Goal: Task Accomplishment & Management: Use online tool/utility

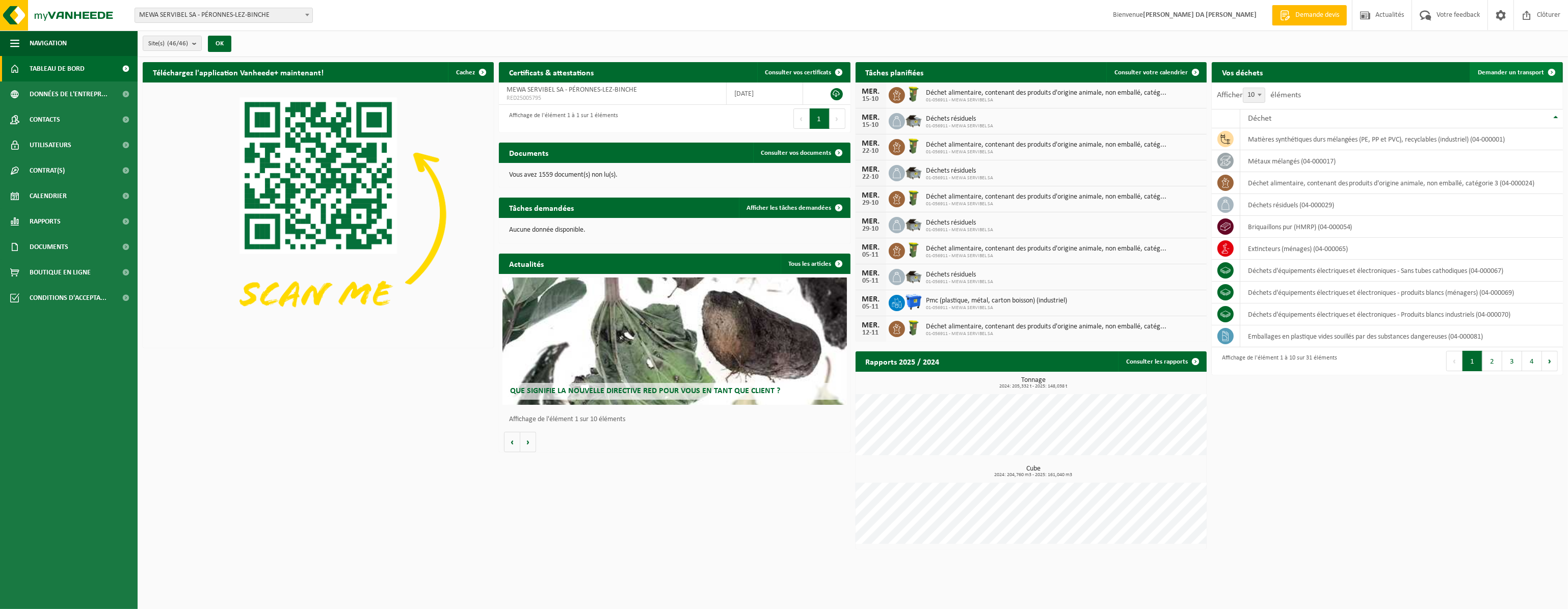
click at [1525, 71] on span "Demander un transport" at bounding box center [1511, 72] width 66 height 7
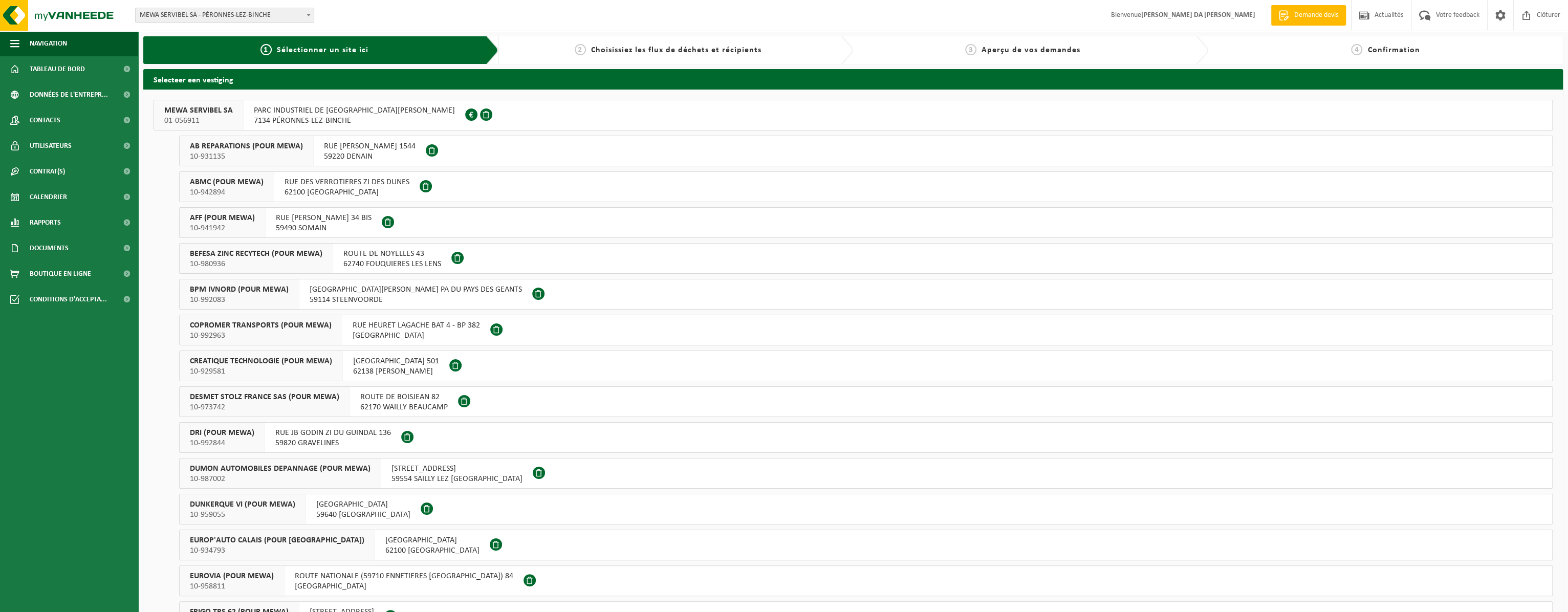
click at [414, 123] on span "7134 PÉRONNES-LEZ-BINCHE" at bounding box center [354, 120] width 201 height 10
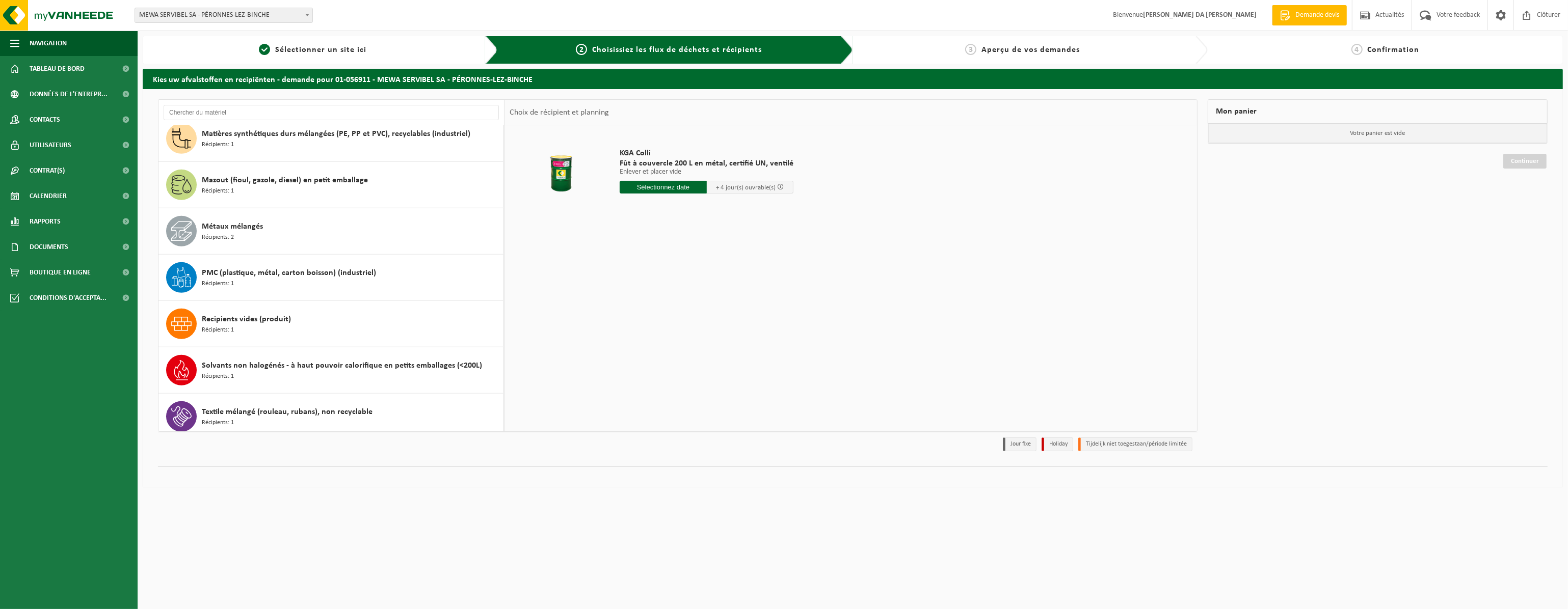
scroll to position [1128, 0]
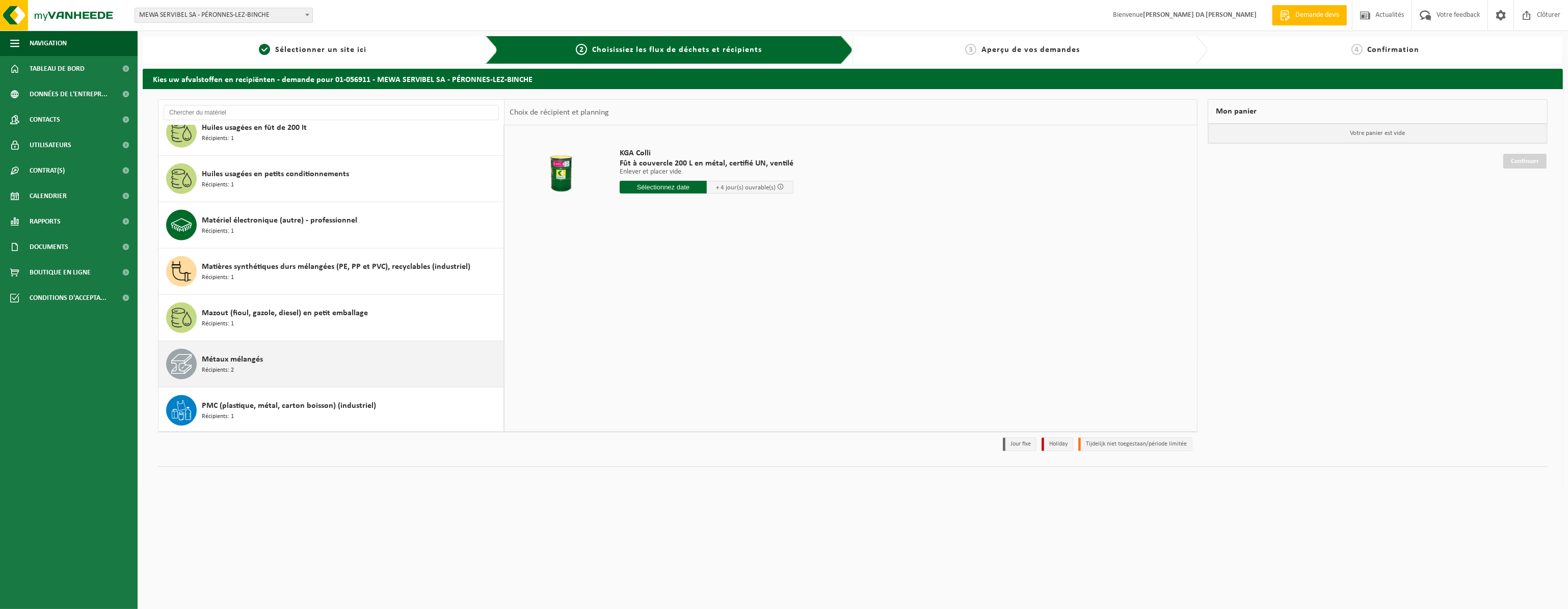
click at [242, 371] on div "Métaux mélangés Récipients: 2" at bounding box center [351, 364] width 299 height 30
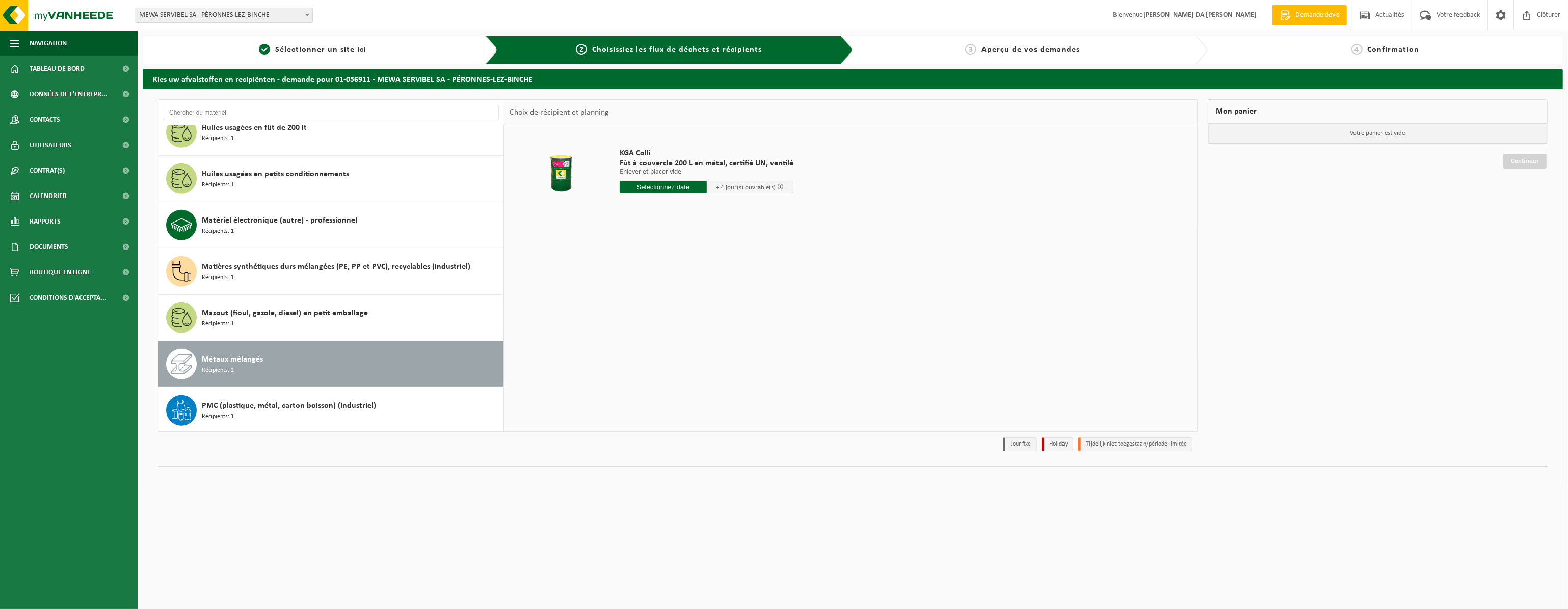
scroll to position [1129, 0]
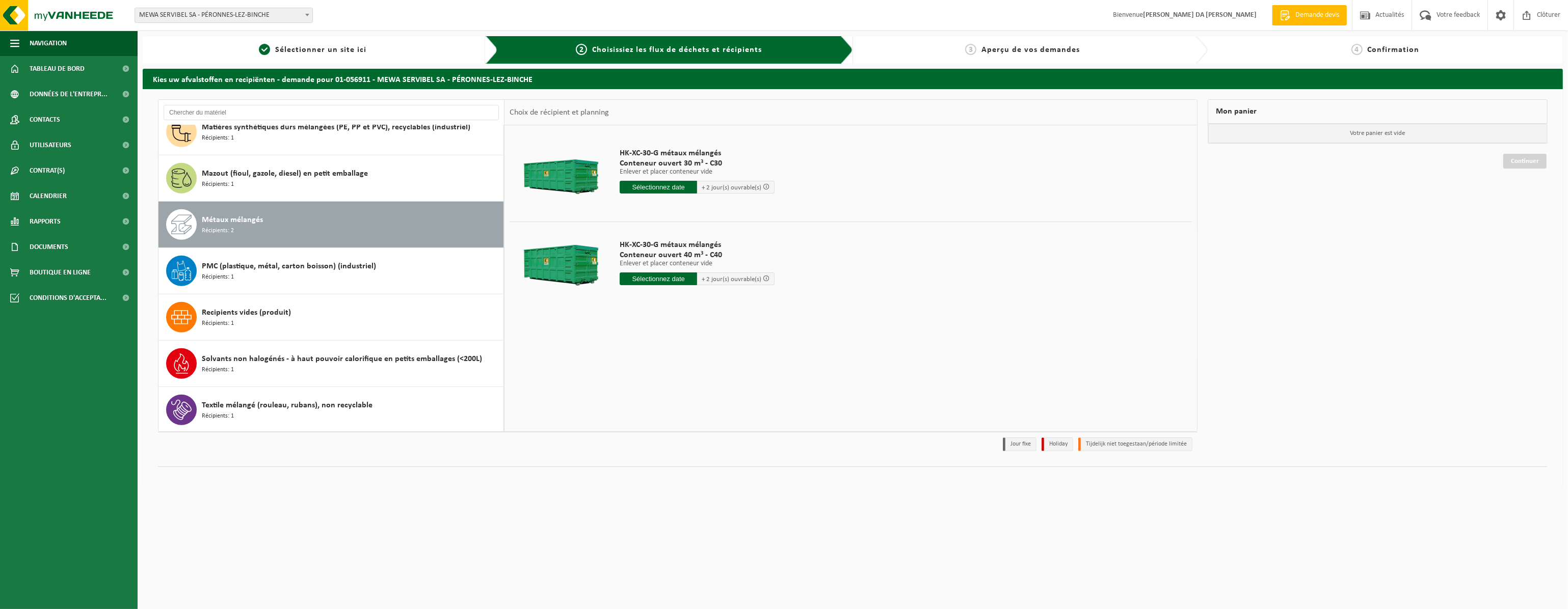
click at [653, 187] on input "text" at bounding box center [658, 187] width 77 height 13
click at [687, 282] on div "16" at bounding box center [683, 277] width 18 height 16
type input "à partir de 2025-10-16"
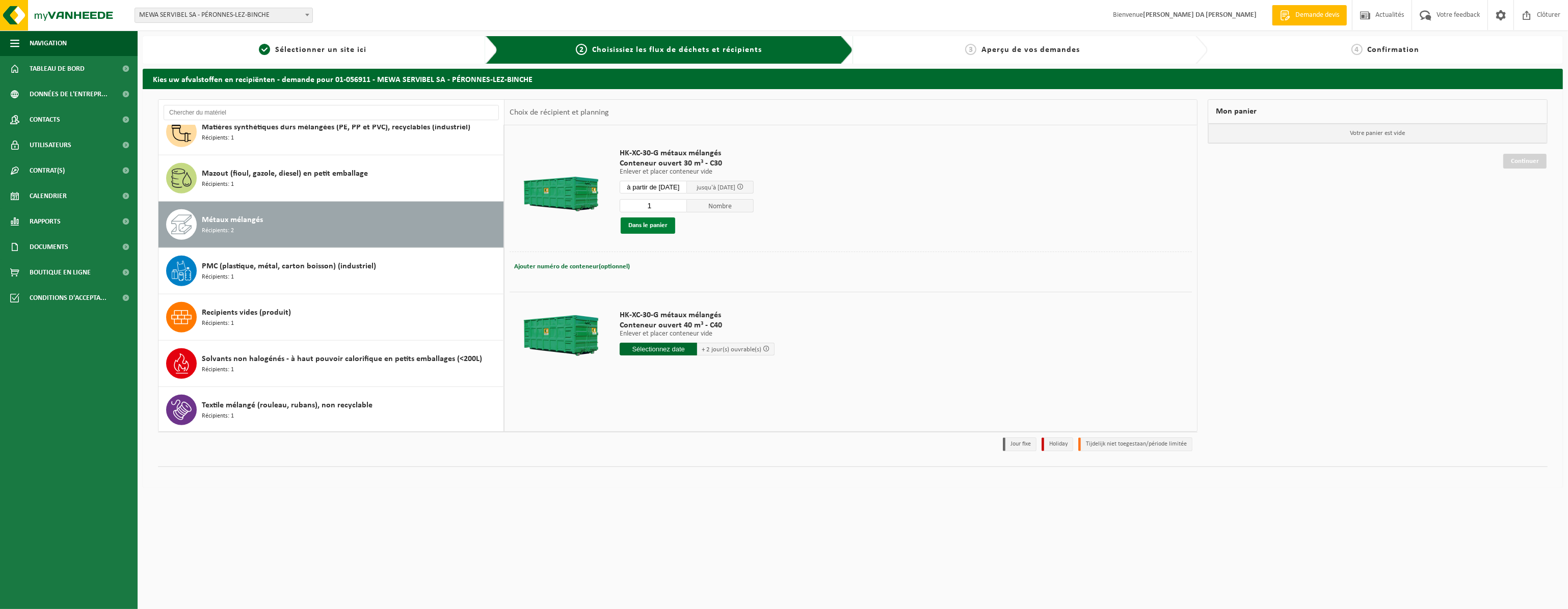
click at [648, 229] on button "Dans le panier" at bounding box center [648, 225] width 55 height 16
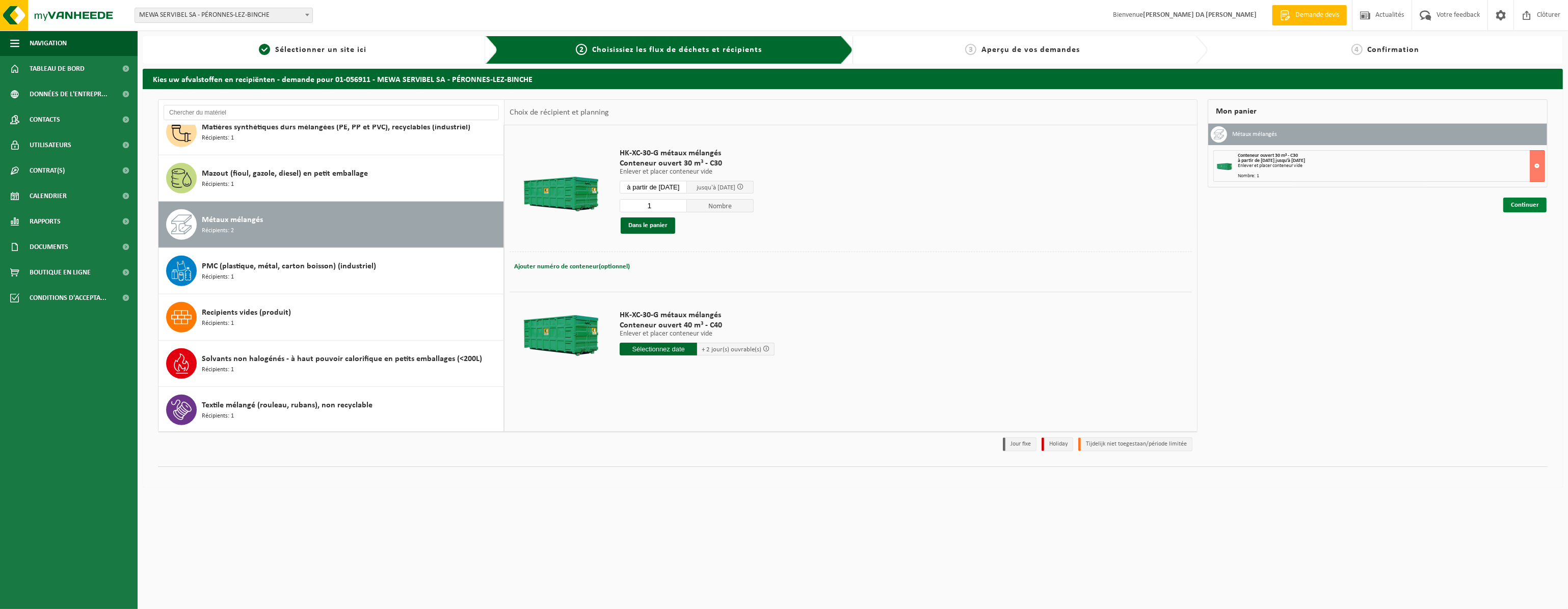
click at [1541, 205] on link "Continuer" at bounding box center [1525, 205] width 43 height 15
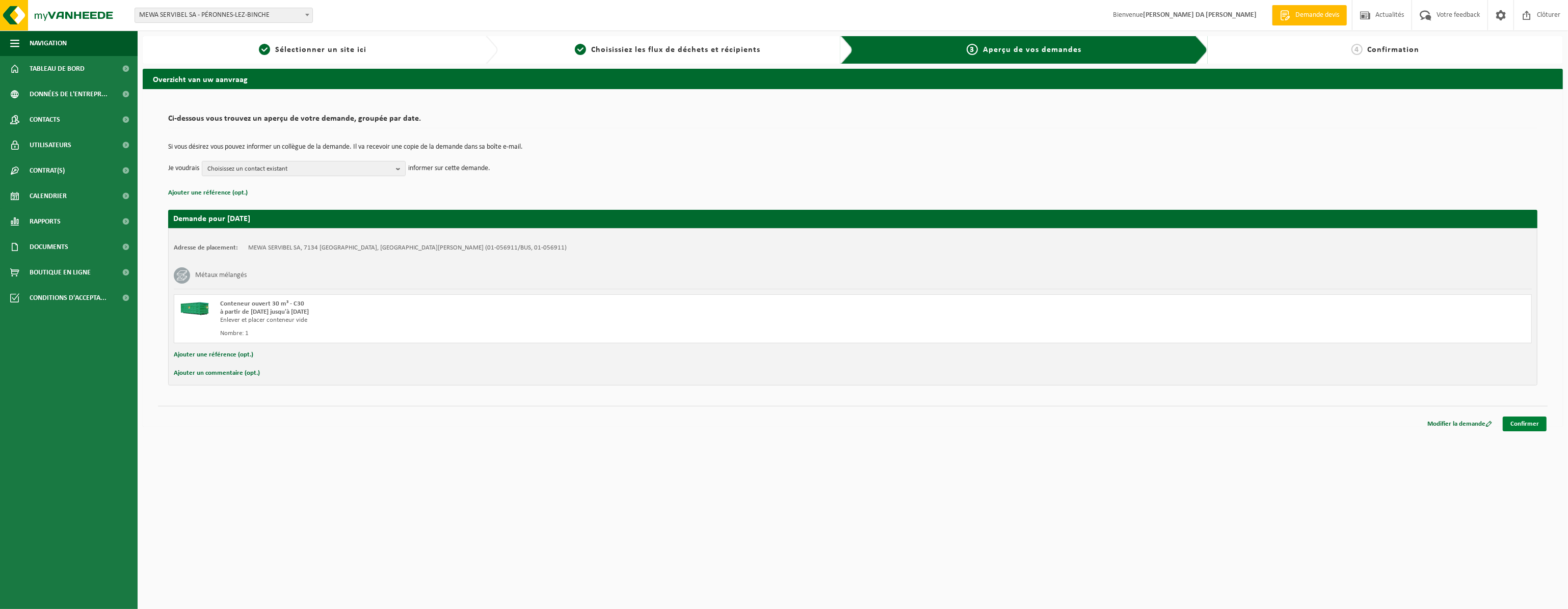
click at [1528, 426] on link "Confirmer" at bounding box center [1525, 424] width 44 height 15
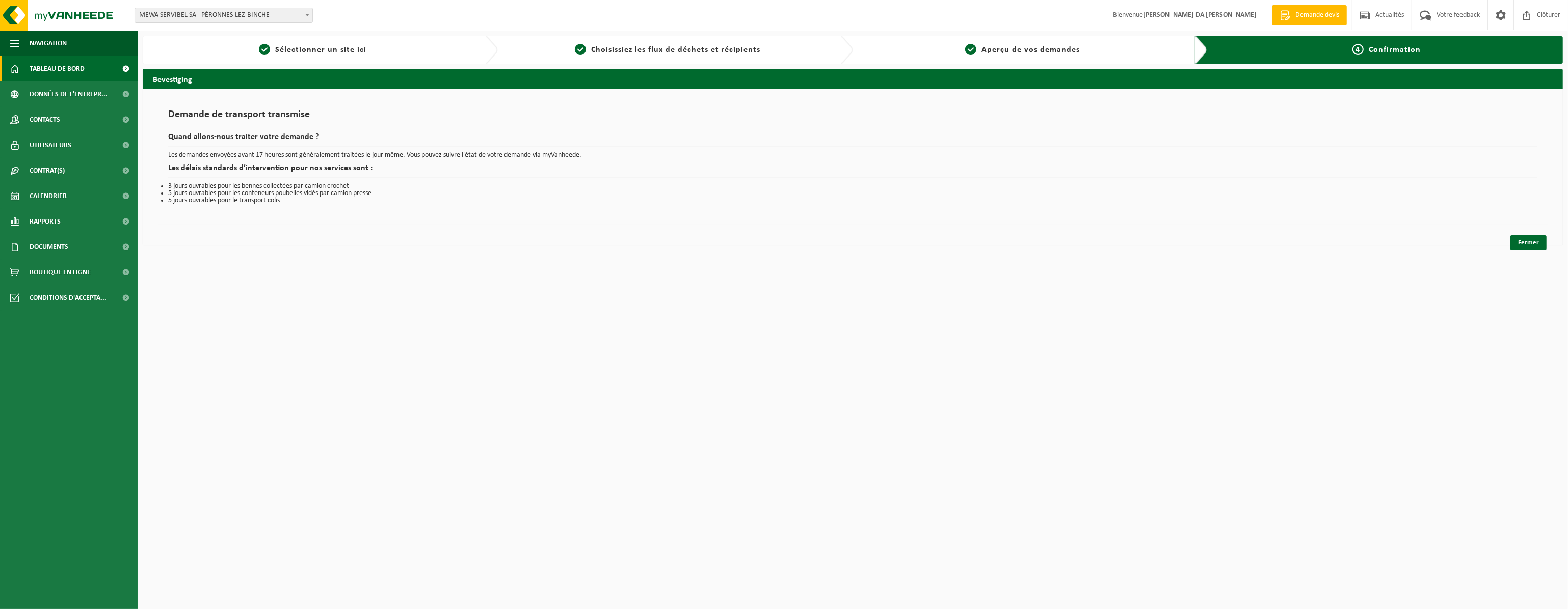
click at [55, 71] on span "Tableau de bord" at bounding box center [57, 69] width 55 height 26
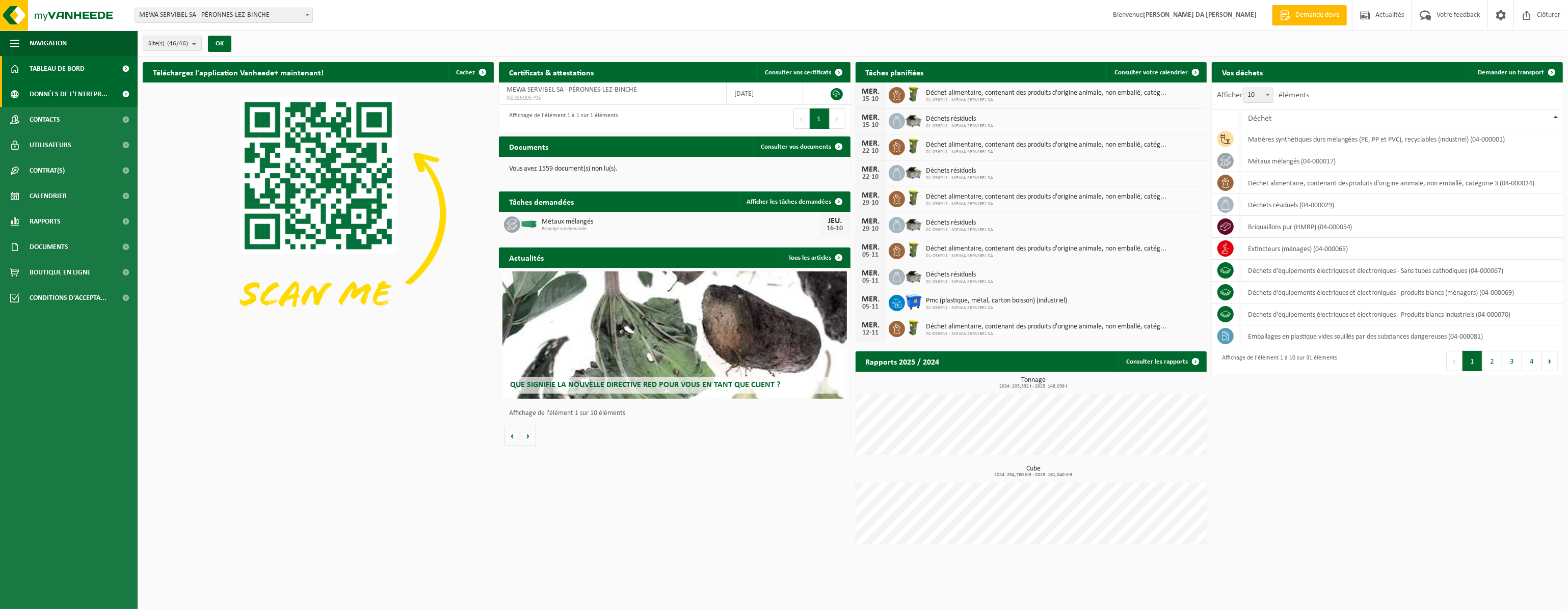
click at [77, 102] on span "Données de l'entrepr..." at bounding box center [69, 94] width 78 height 26
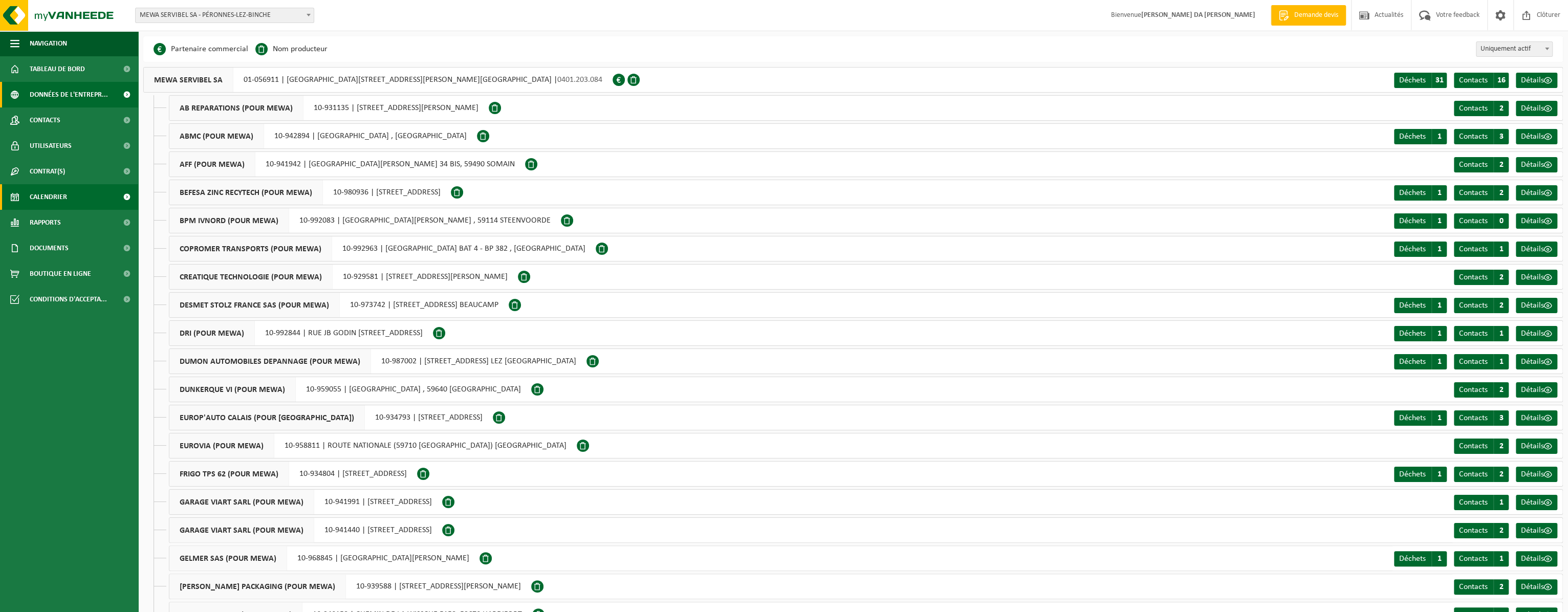
click at [53, 191] on span "Calendrier" at bounding box center [48, 197] width 37 height 26
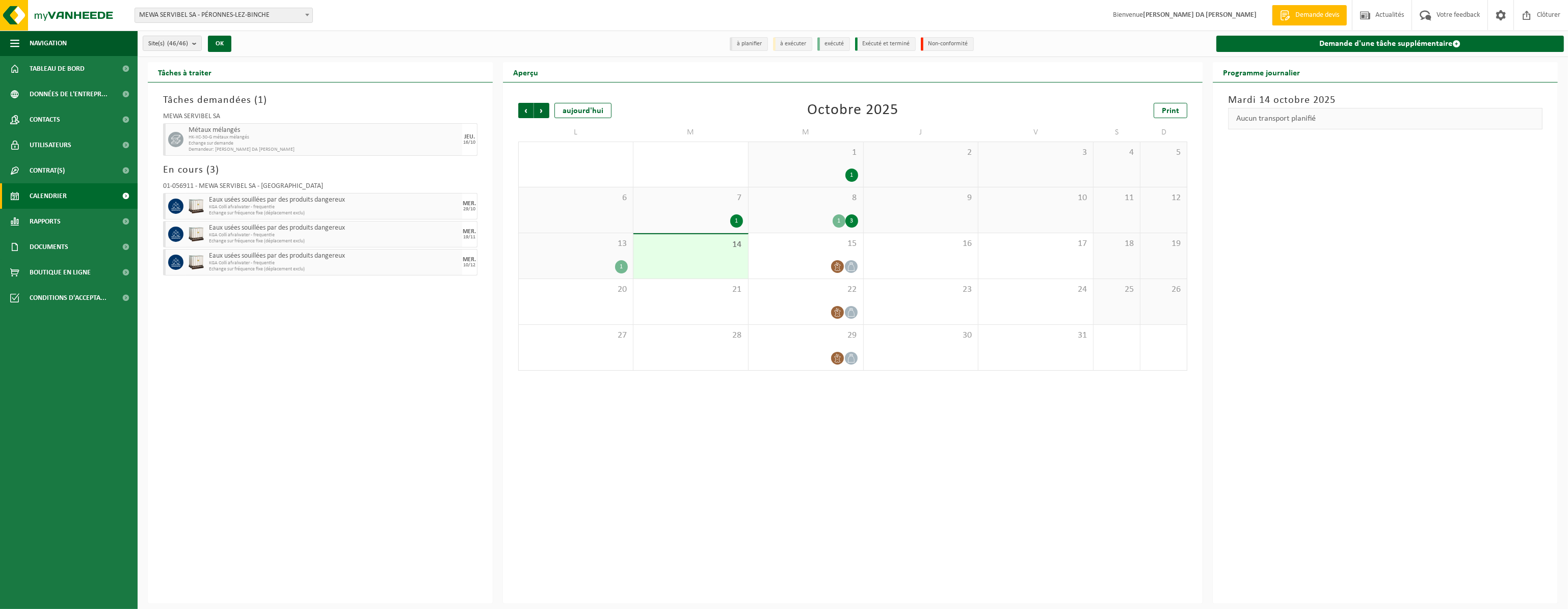
click at [781, 208] on div "8 1 3" at bounding box center [806, 210] width 114 height 46
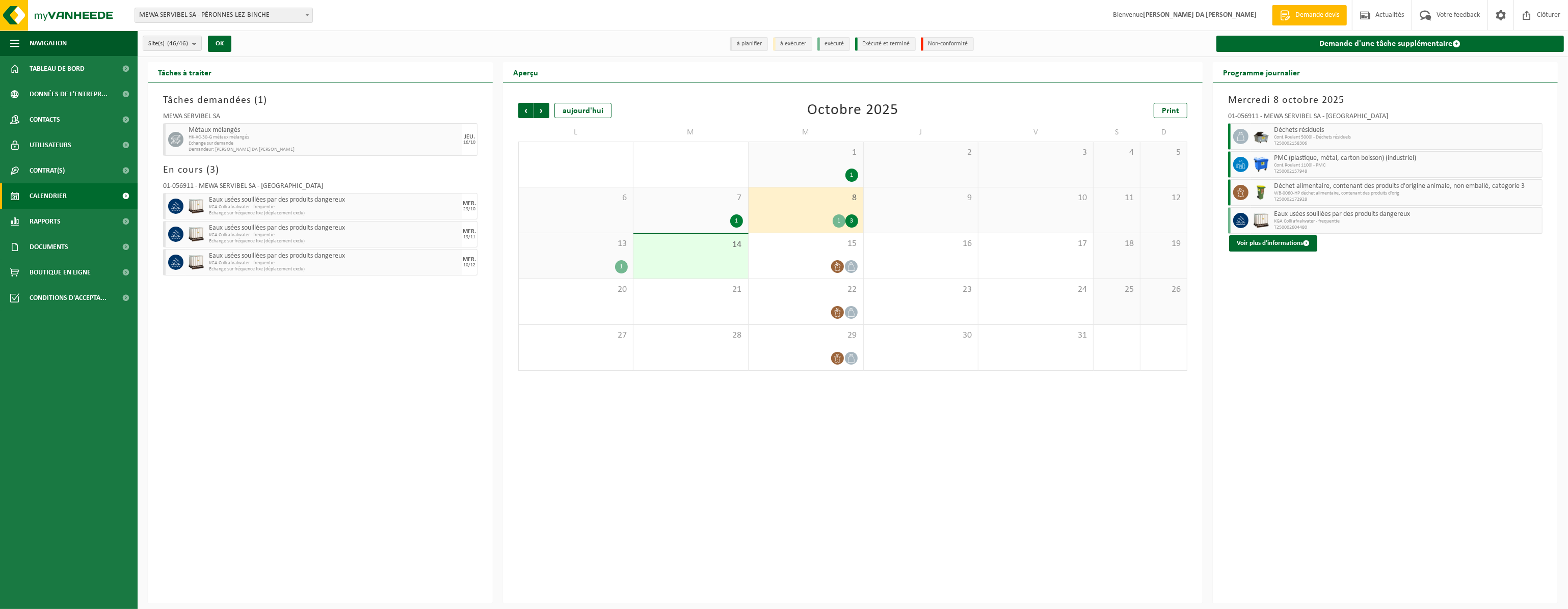
click at [794, 167] on div "1 1" at bounding box center [806, 165] width 114 height 45
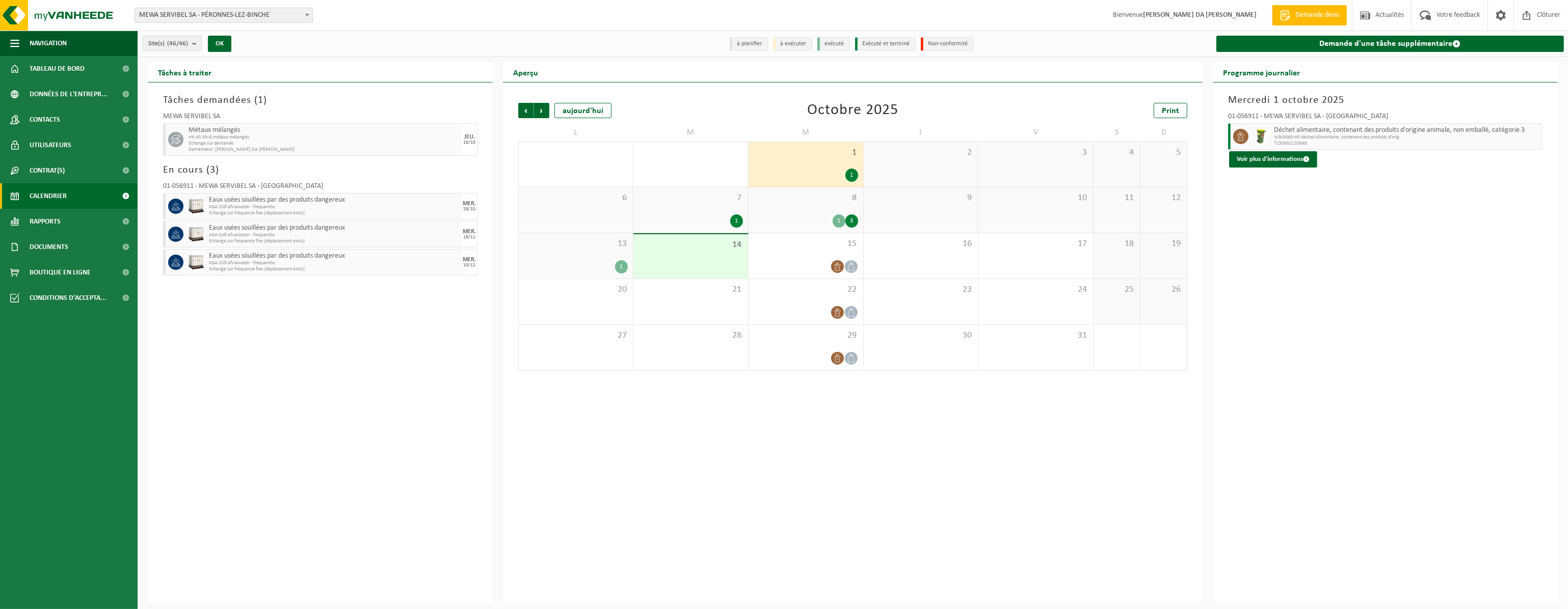
click at [798, 214] on div "8 1 3" at bounding box center [806, 210] width 114 height 46
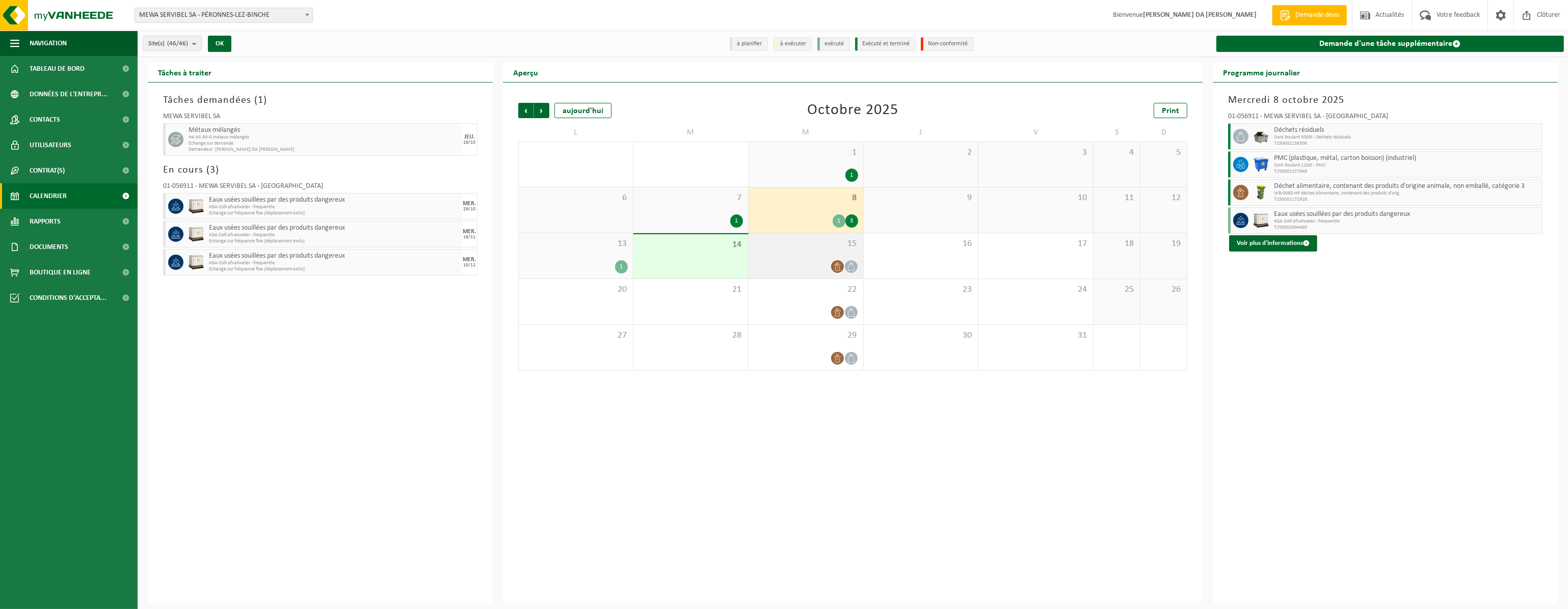
click at [798, 258] on div "15" at bounding box center [806, 256] width 114 height 46
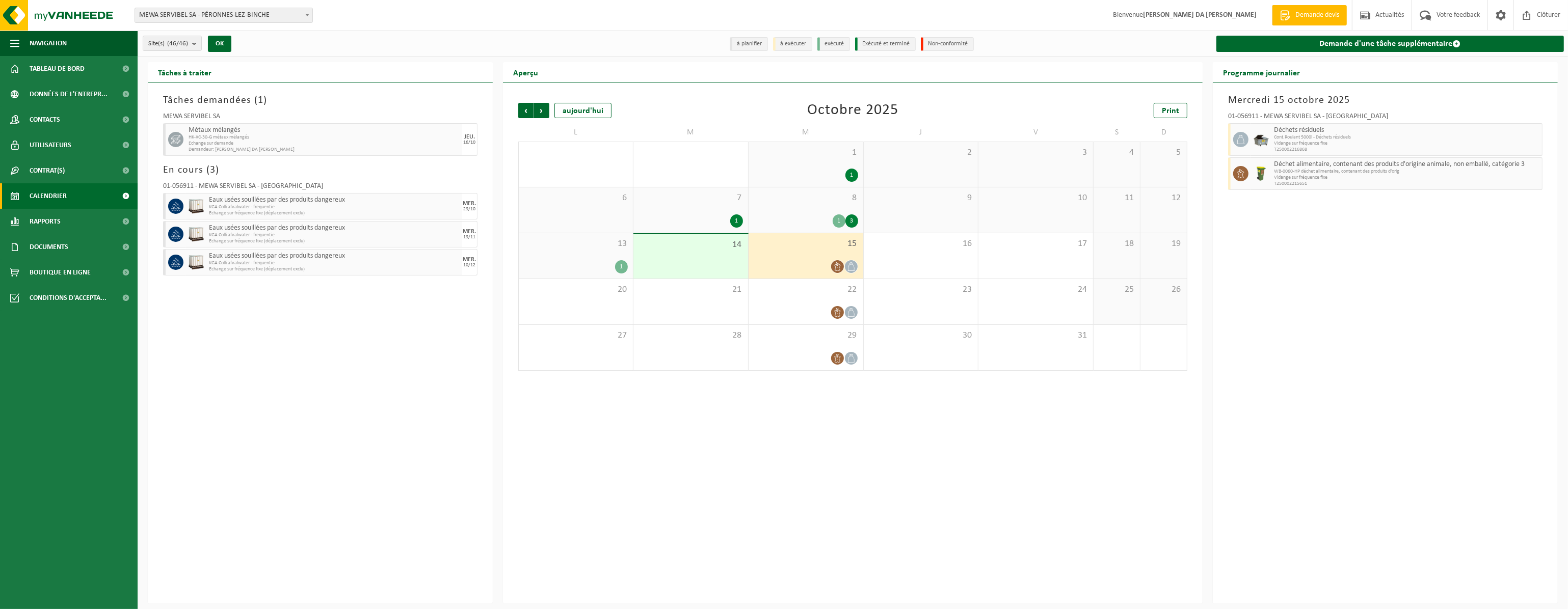
click at [839, 270] on icon at bounding box center [838, 266] width 9 height 9
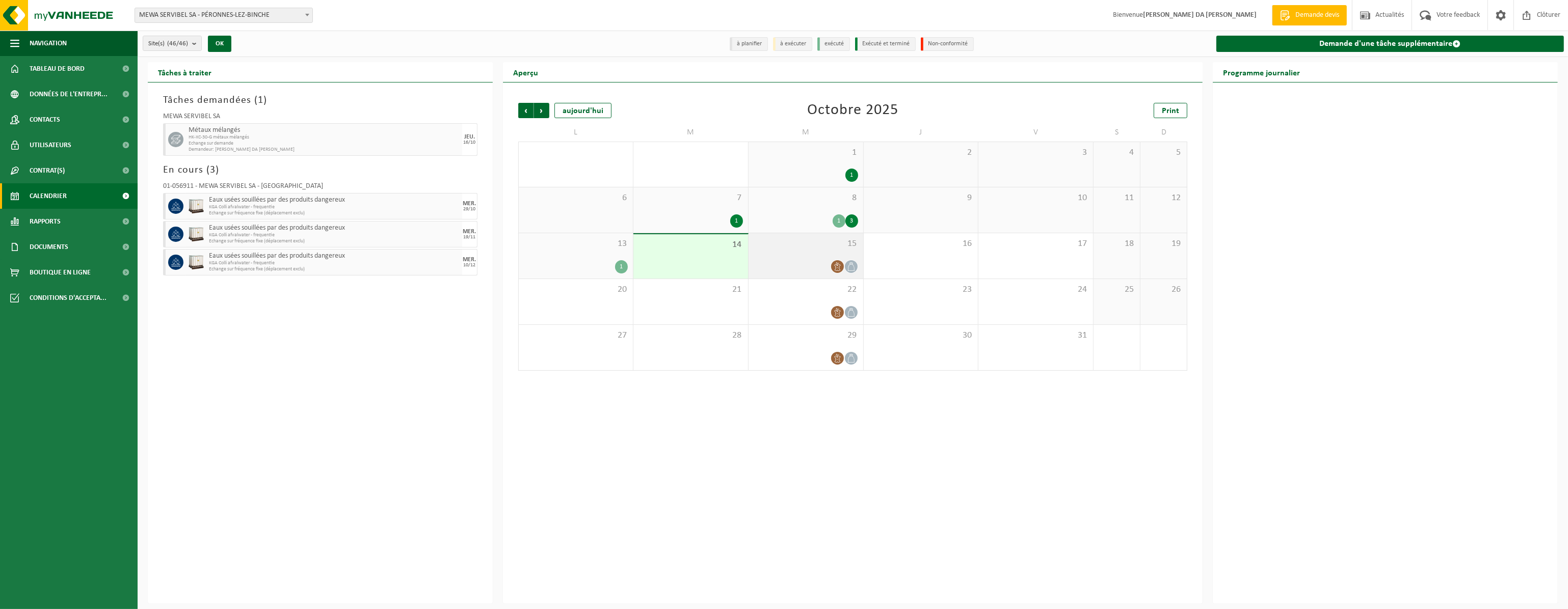
click at [836, 266] on icon at bounding box center [838, 266] width 9 height 9
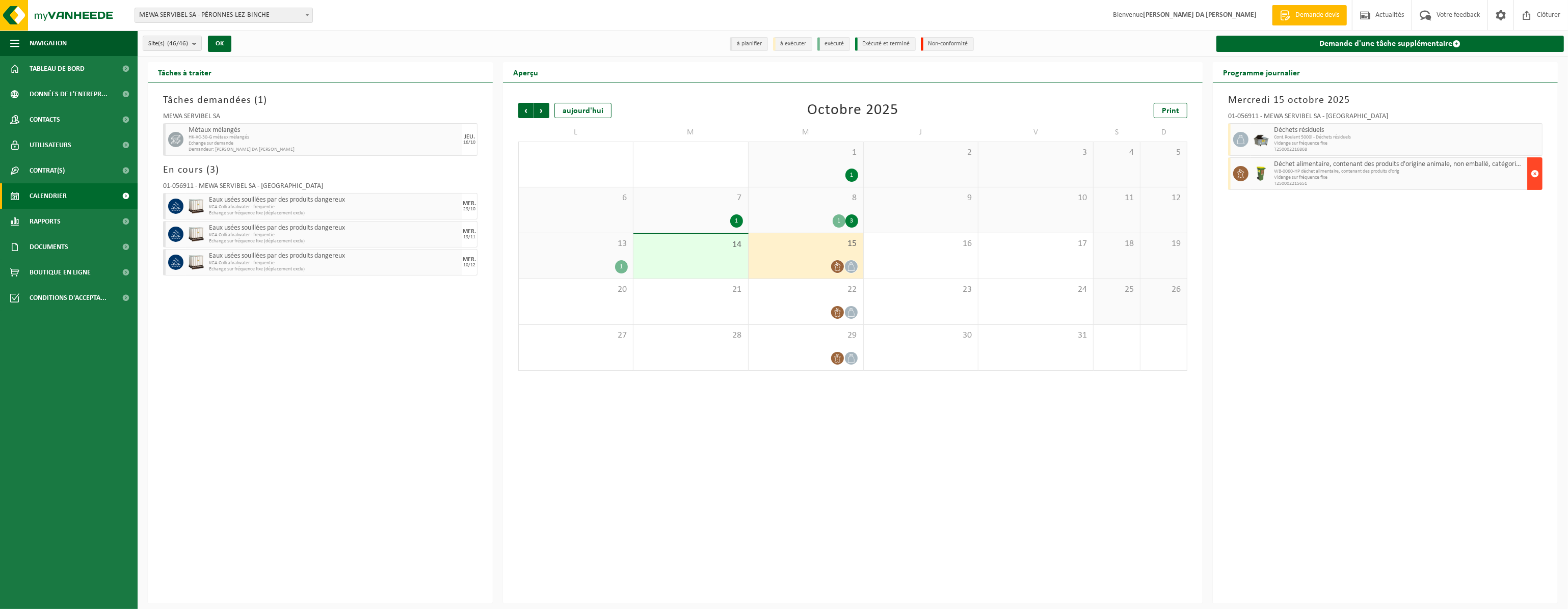
click at [1533, 175] on span "button" at bounding box center [1535, 173] width 8 height 20
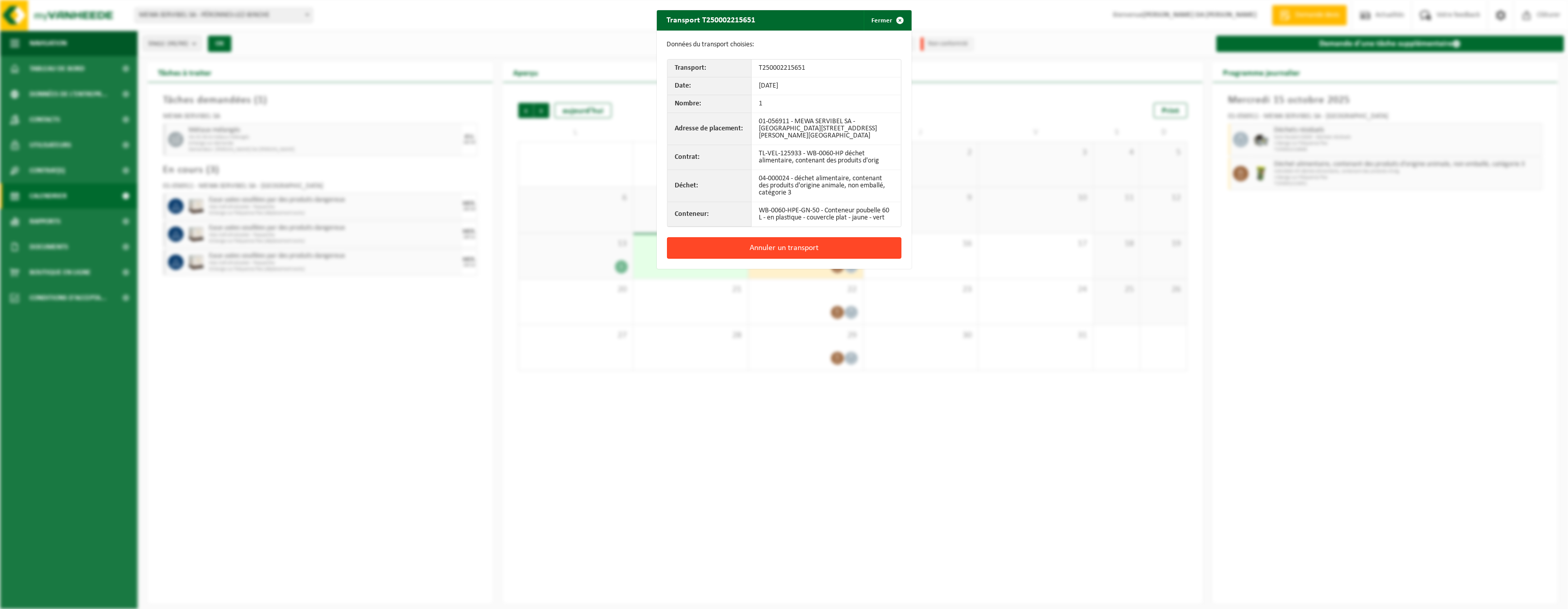
click at [791, 252] on button "Annuler un transport" at bounding box center [784, 248] width 234 height 21
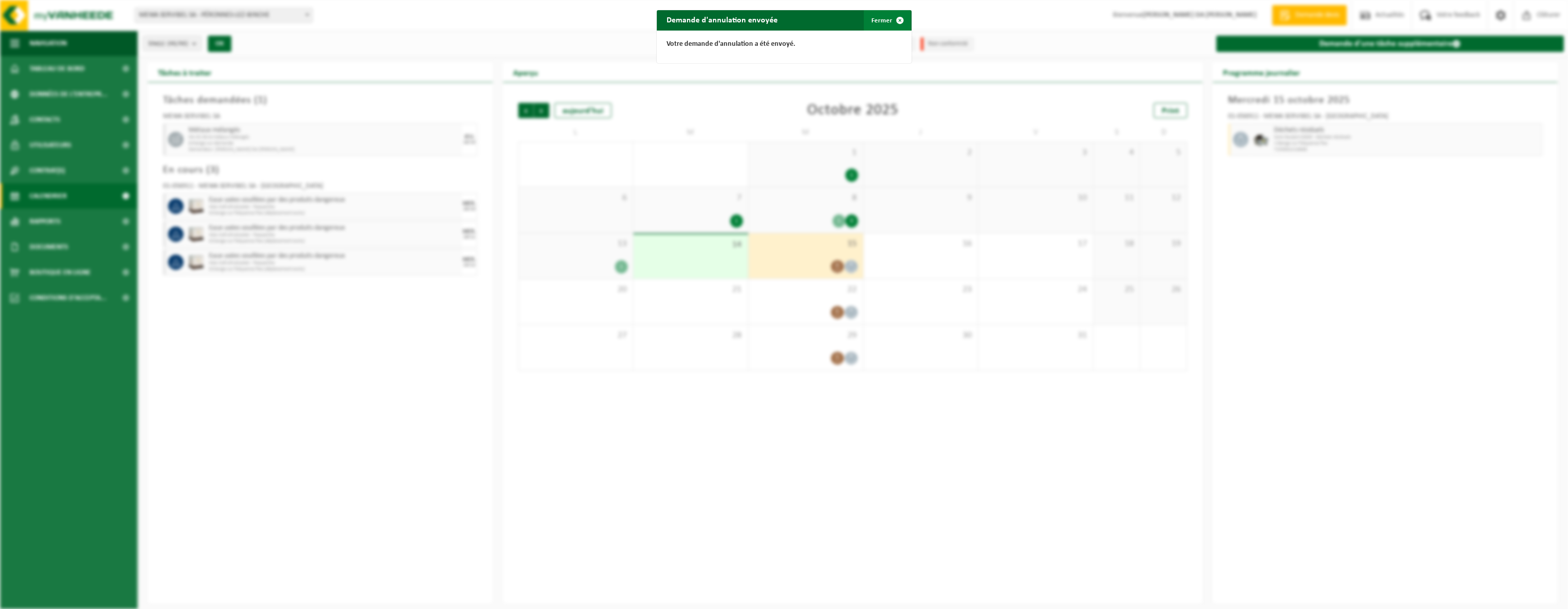
click at [896, 20] on span "button" at bounding box center [900, 20] width 20 height 20
